Goal: Task Accomplishment & Management: Use online tool/utility

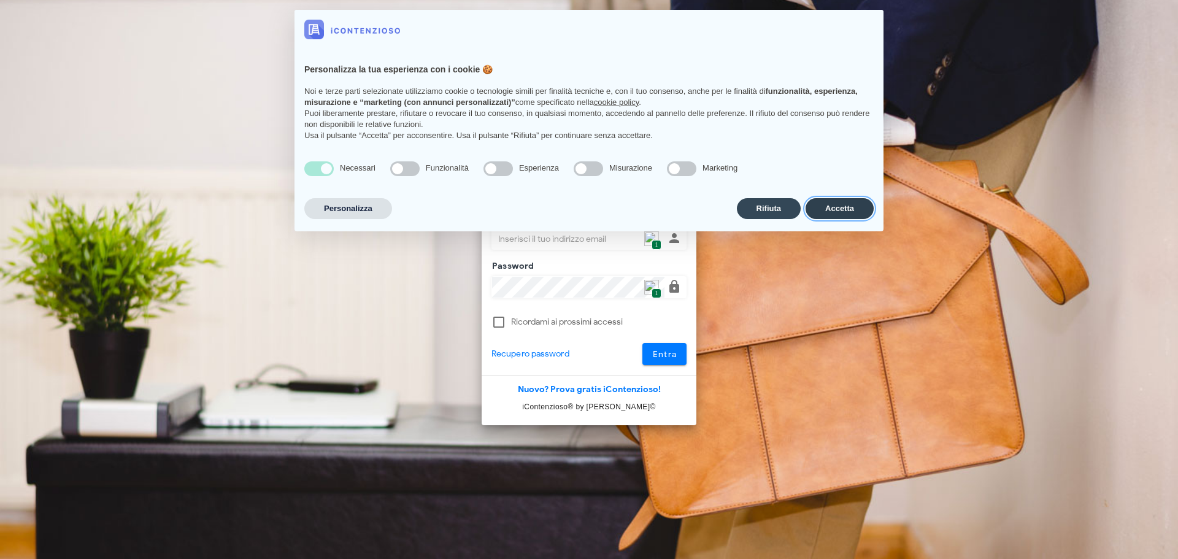
click at [844, 201] on button "Accetta" at bounding box center [840, 208] width 68 height 21
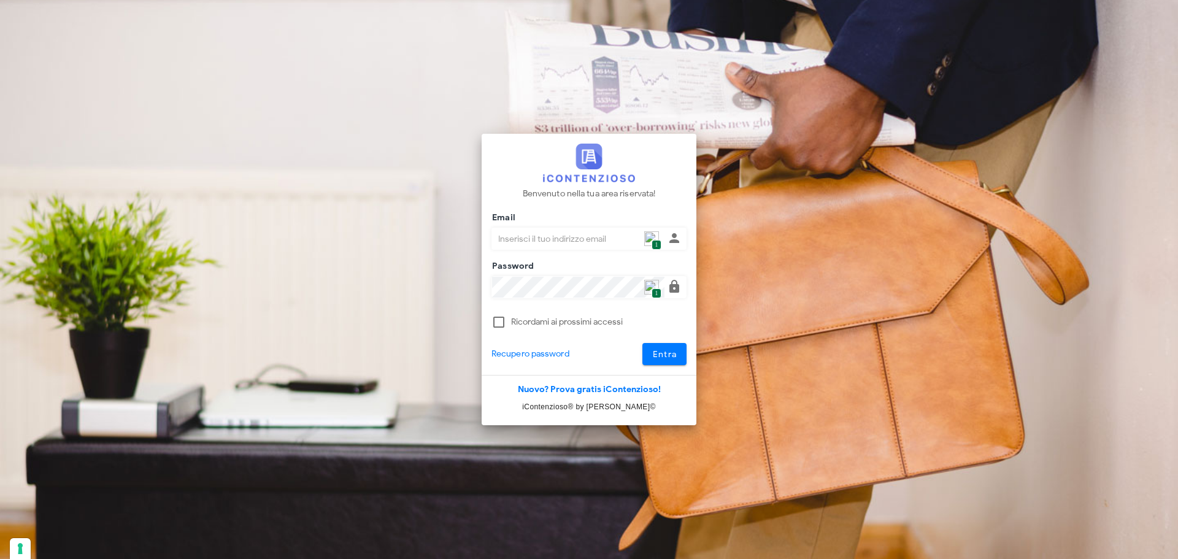
click at [655, 243] on span "1" at bounding box center [656, 245] width 9 height 10
type input "p.rizza@studioassociatoadrev.it"
click at [654, 367] on div "Benvenuto nella tua area riservata! Email p.rizza@studioassociatoadrev.it 1 Pas…" at bounding box center [589, 255] width 215 height 242
click at [656, 363] on button "Entra" at bounding box center [665, 354] width 45 height 22
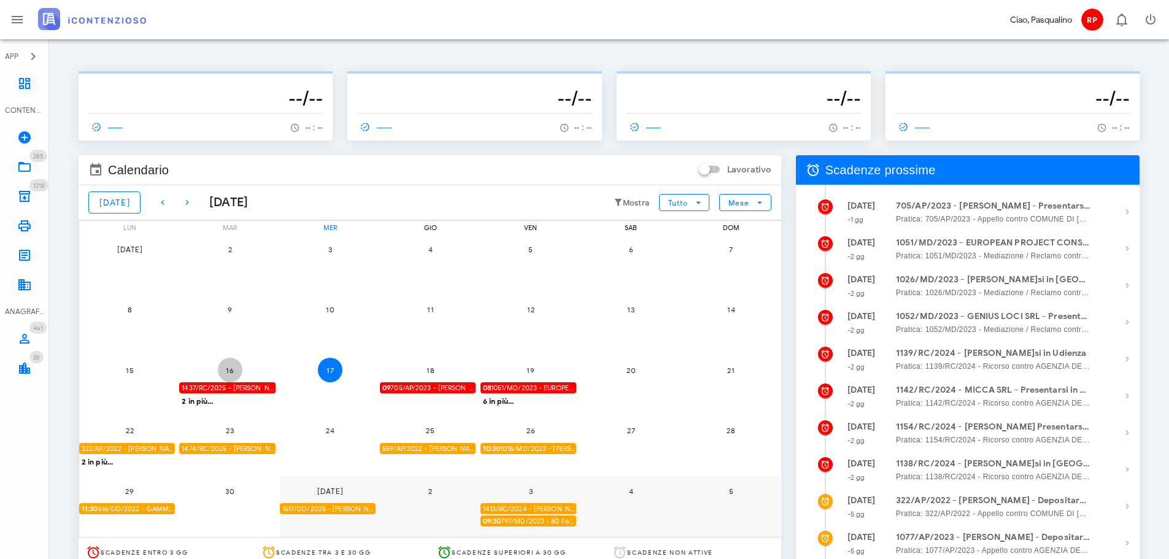
click at [223, 371] on span "16" at bounding box center [230, 370] width 25 height 9
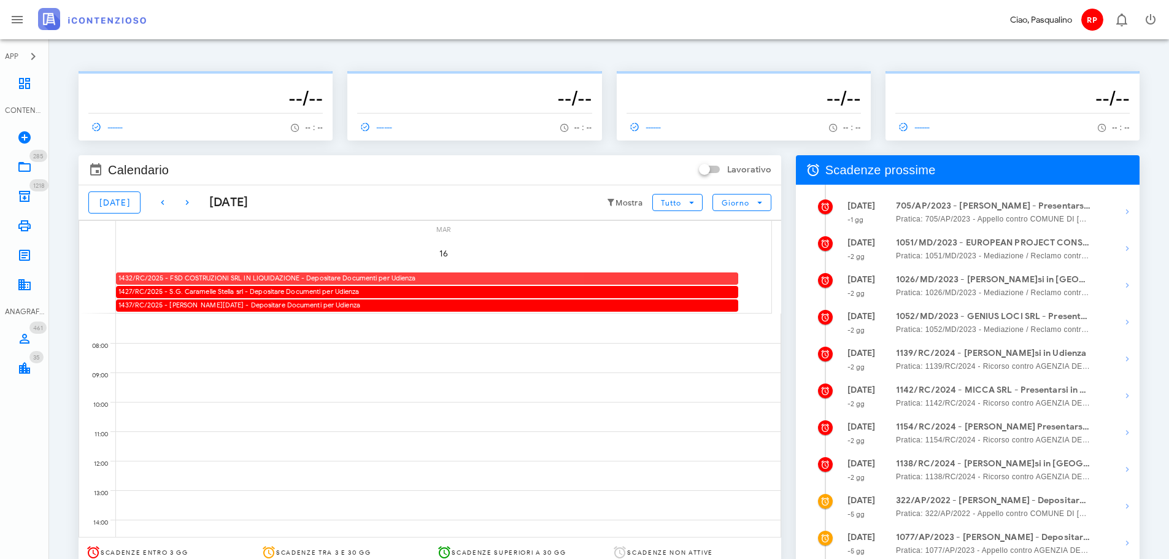
click at [260, 273] on div "1432/RC/2025 - FSD COSTRUZIONI SRL IN LIQUIDAZIONE - Depositare Documenti per U…" at bounding box center [427, 279] width 622 height 12
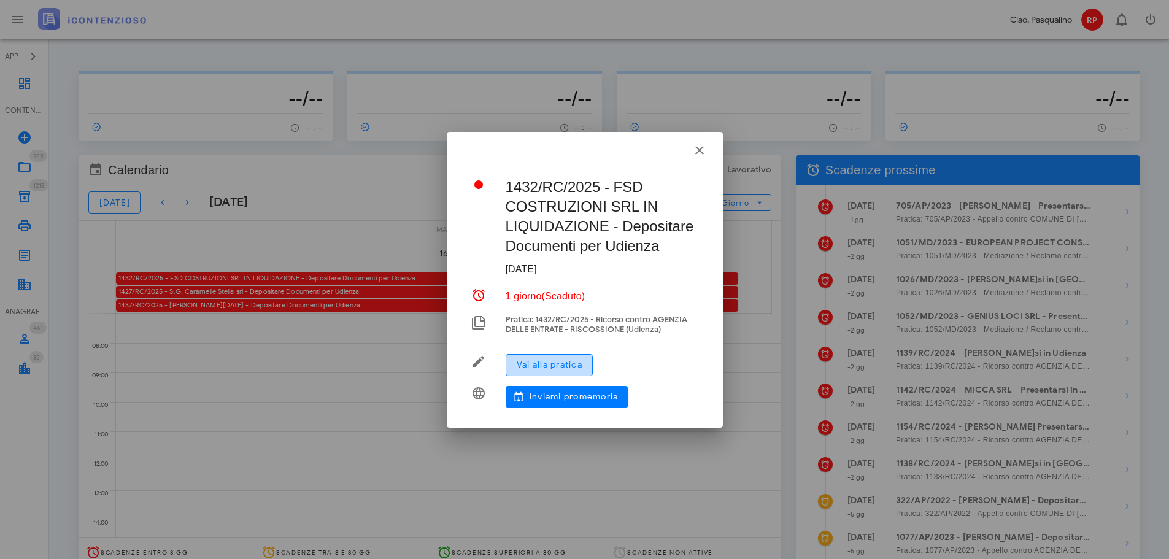
click at [541, 358] on button "Vai alla pratica" at bounding box center [549, 365] width 87 height 22
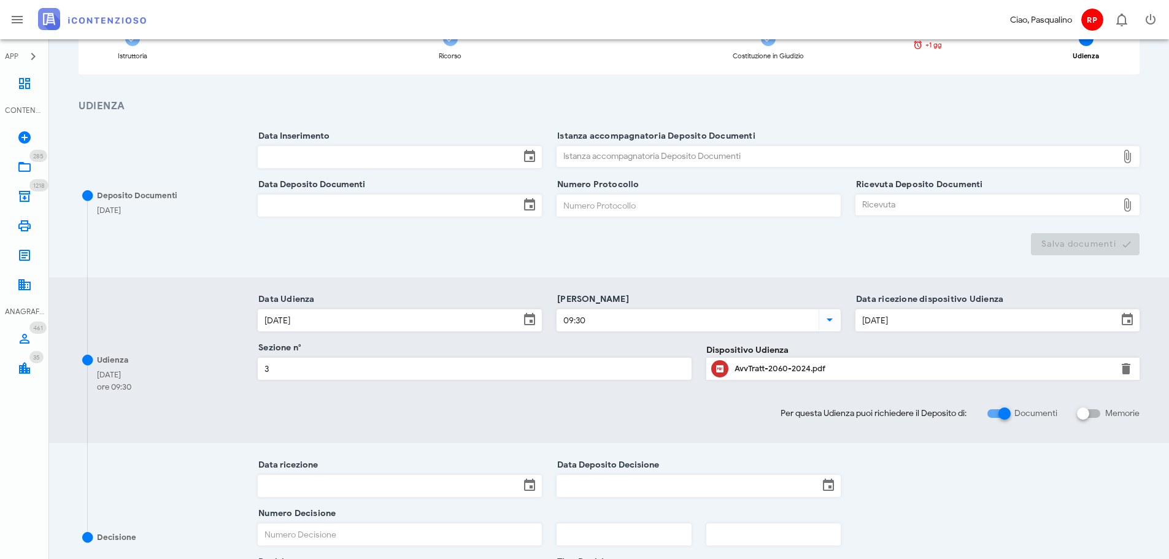
scroll to position [123, 0]
click at [997, 415] on div at bounding box center [1004, 412] width 21 height 21
checkbox input "false"
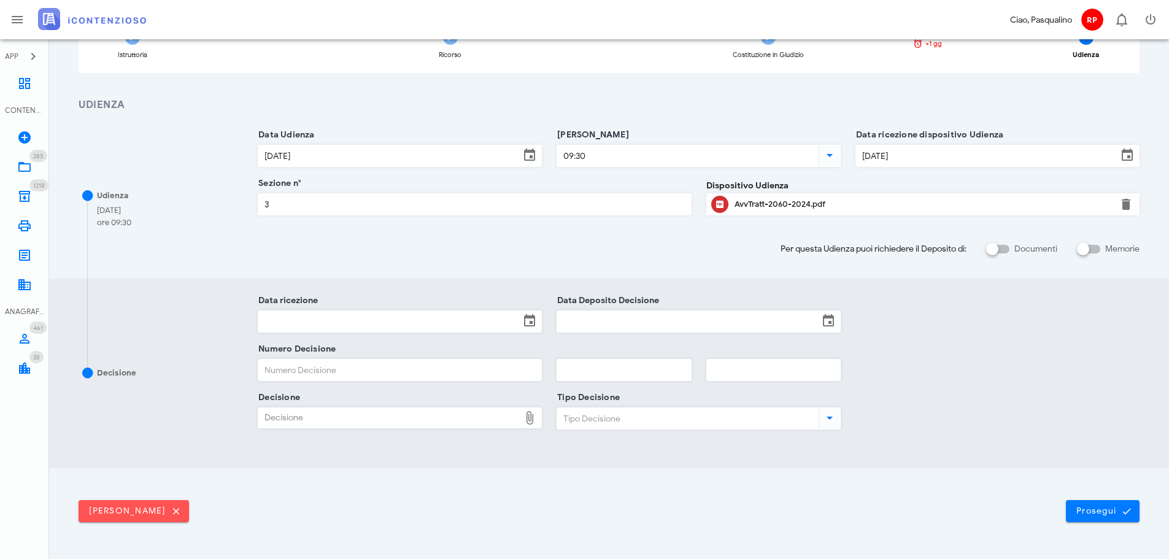
click at [1114, 243] on label "Memorie" at bounding box center [1122, 249] width 34 height 12
checkbox input "true"
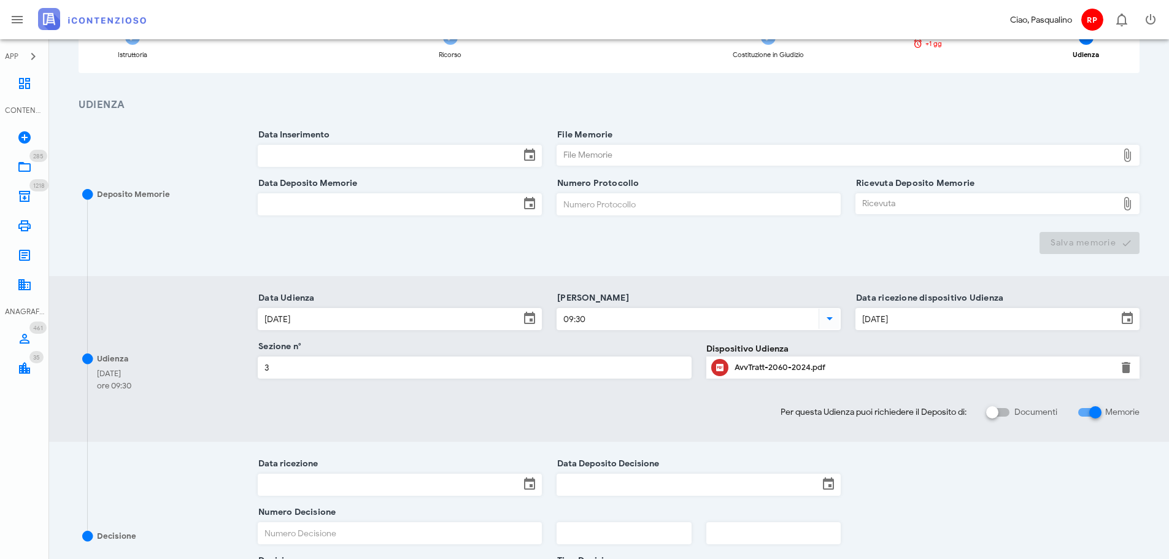
click at [375, 159] on input "Data Inserimento" at bounding box center [388, 155] width 261 height 21
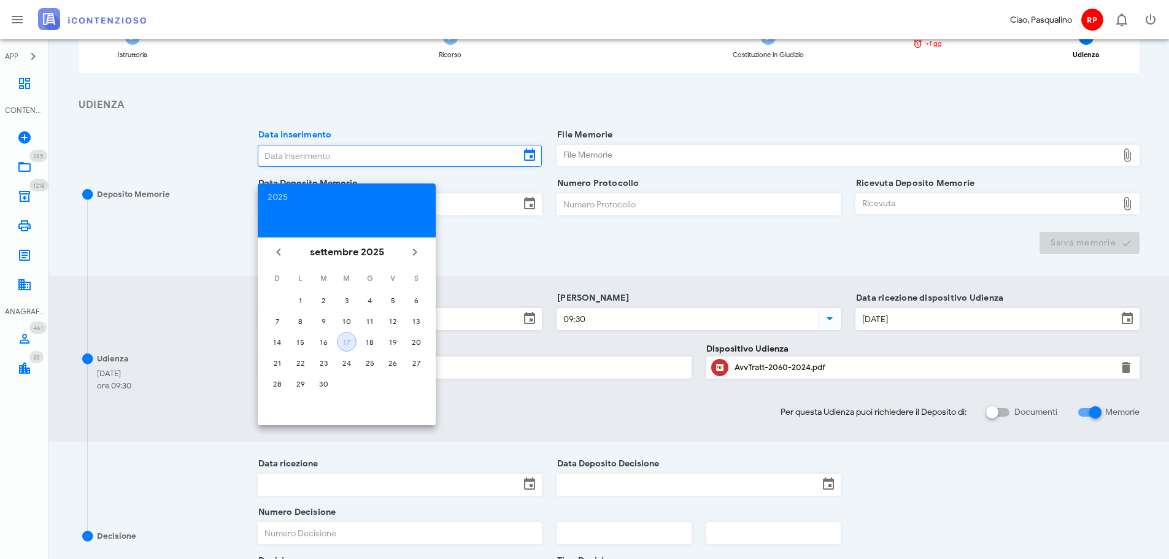
click at [341, 335] on button "17" at bounding box center [347, 342] width 20 height 20
type input "17/09/2025"
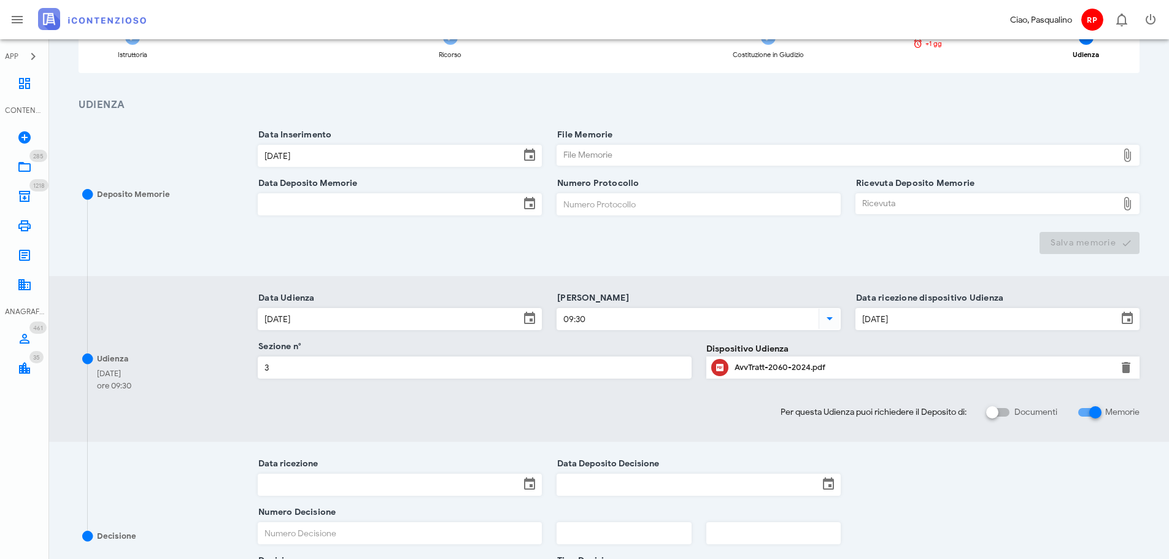
click at [654, 144] on div "File Memorie File Memorie" at bounding box center [848, 158] width 583 height 47
click at [654, 154] on div "File Memorie" at bounding box center [837, 155] width 560 height 20
type input "C:\fakepath\Memoria - FSD COSTRUZIONI SRL RGR 373 2025.pdf"
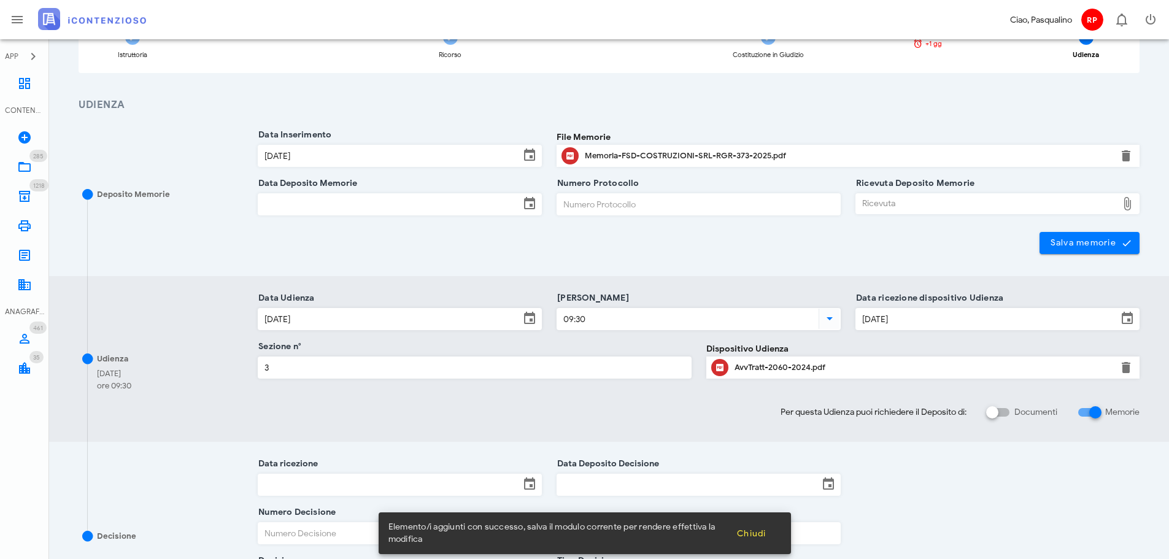
click at [287, 195] on input "Data Deposito Memorie" at bounding box center [388, 204] width 261 height 21
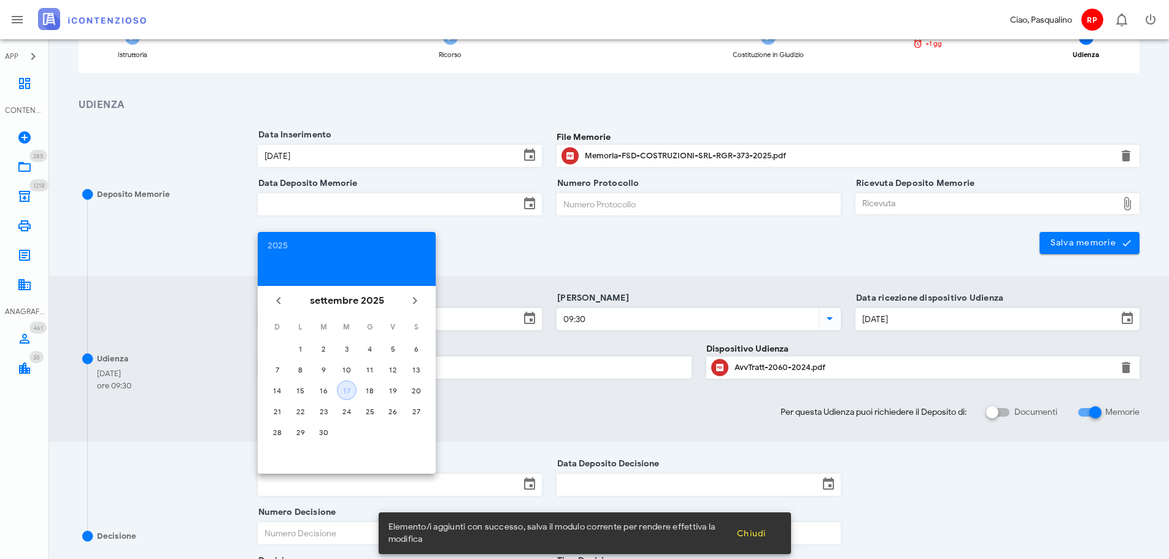
click at [341, 384] on button "17" at bounding box center [347, 391] width 20 height 20
type input "17/09/2025"
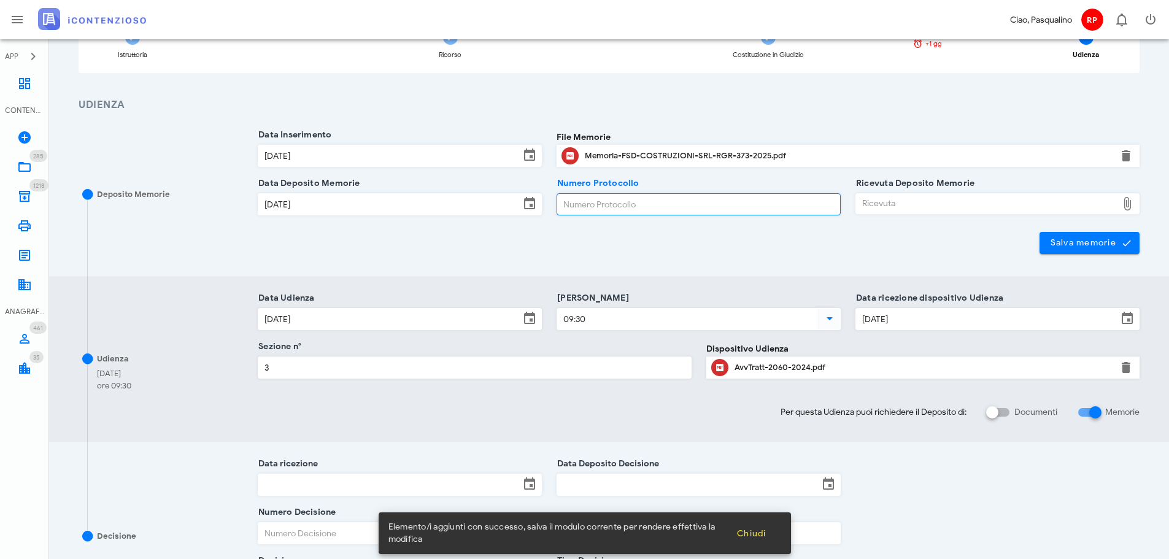
click at [621, 199] on input "Numero Protocollo" at bounding box center [698, 204] width 283 height 21
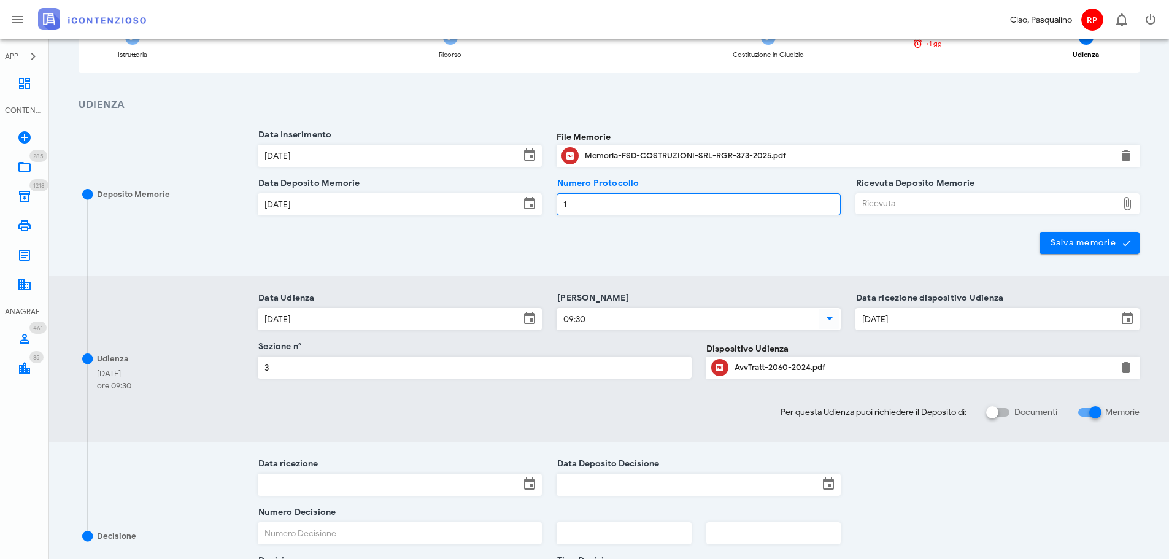
type input "1"
click at [884, 198] on div "Ricevuta" at bounding box center [986, 204] width 261 height 20
type input "C:\fakepath\NIR_D-3665595-2025.pdf"
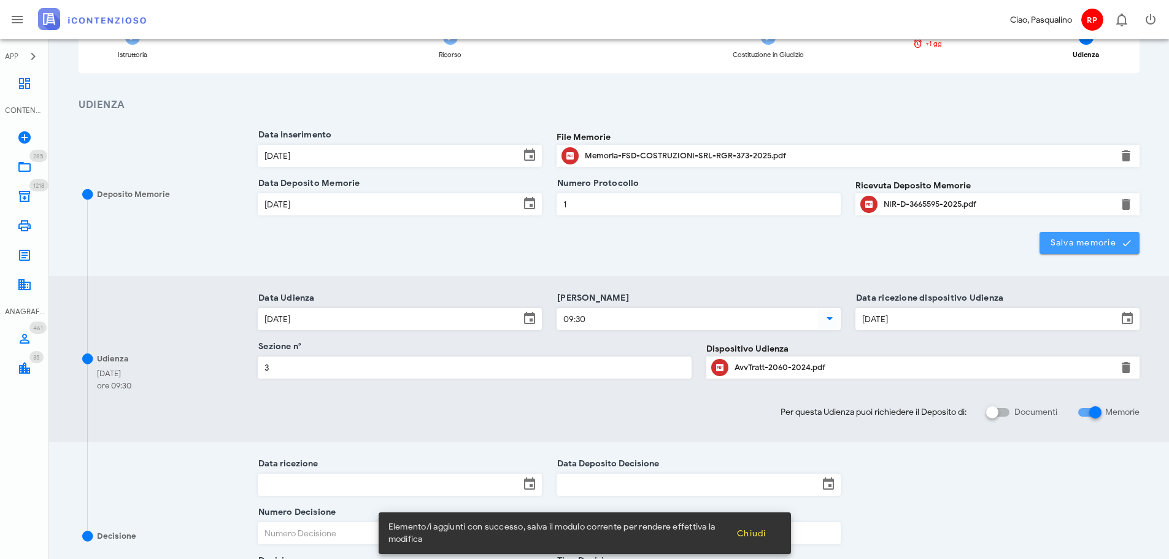
click at [1058, 240] on span "Salva memorie" at bounding box center [1090, 243] width 80 height 11
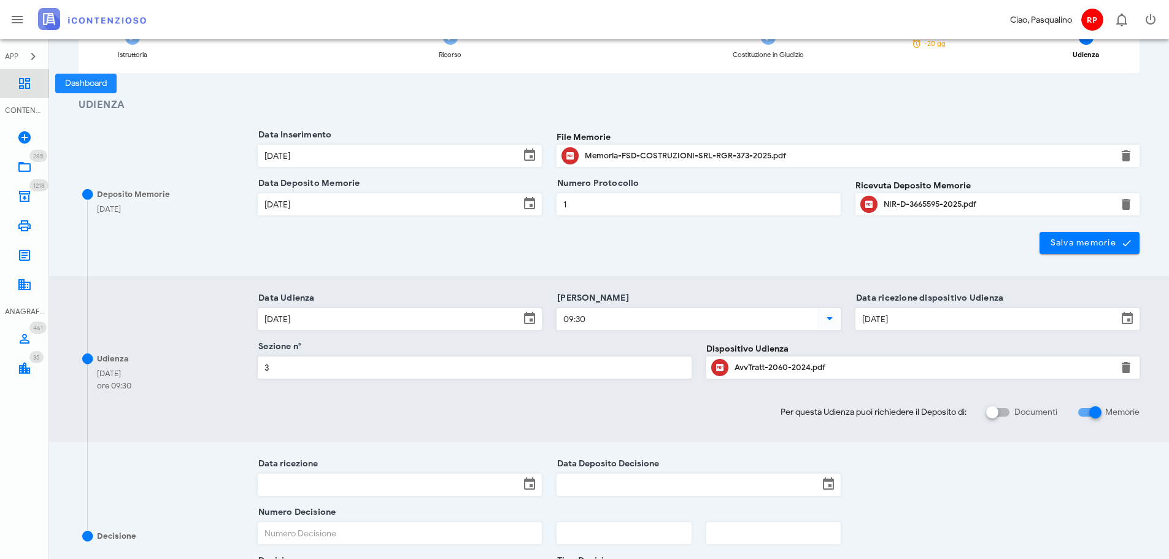
click at [9, 96] on link "Dashboard" at bounding box center [24, 83] width 49 height 29
